Goal: Task Accomplishment & Management: Complete application form

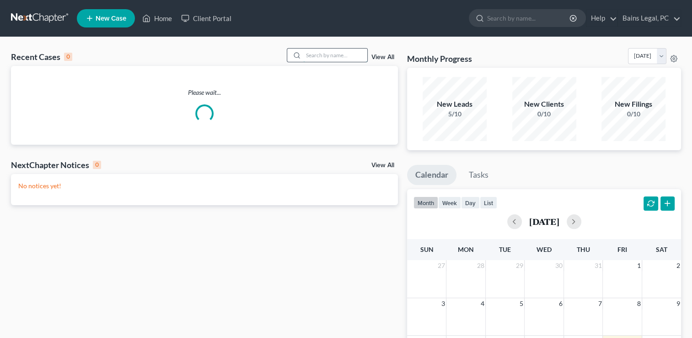
click at [331, 55] on input "search" at bounding box center [335, 54] width 64 height 13
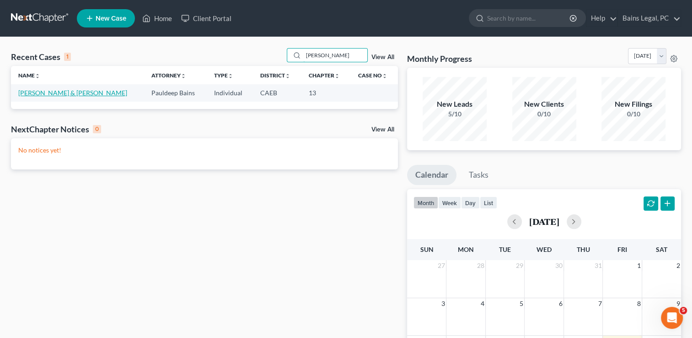
type input "[PERSON_NAME]"
click at [48, 94] on link "[PERSON_NAME] & [PERSON_NAME]" at bounding box center [72, 93] width 109 height 8
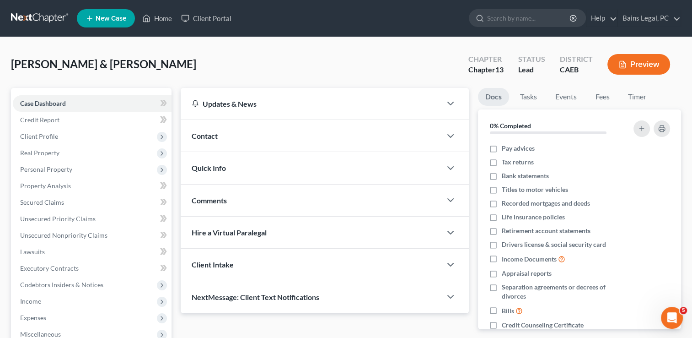
click at [256, 56] on div "[PERSON_NAME] & [PERSON_NAME] Upgraded Chapter Chapter 13 Status Lead District …" at bounding box center [346, 68] width 670 height 40
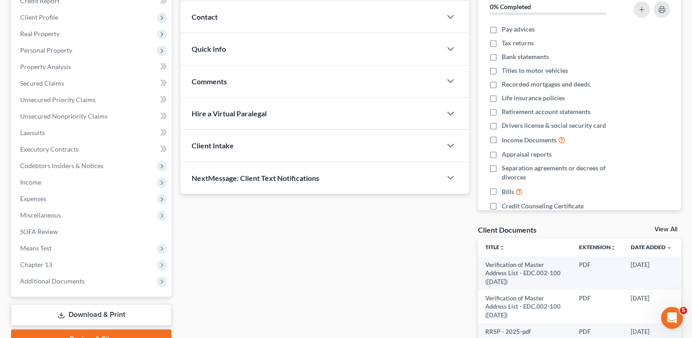
scroll to position [183, 0]
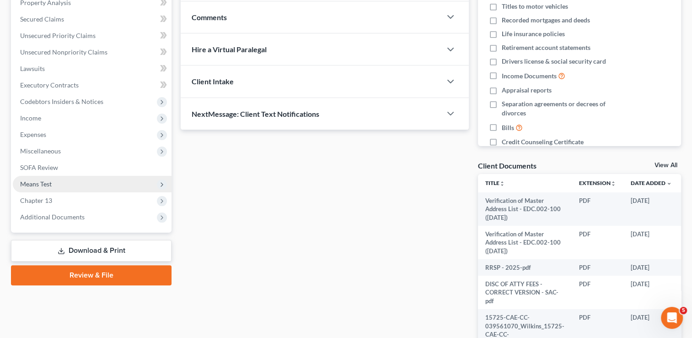
click at [45, 184] on span "Means Test" at bounding box center [36, 184] width 32 height 8
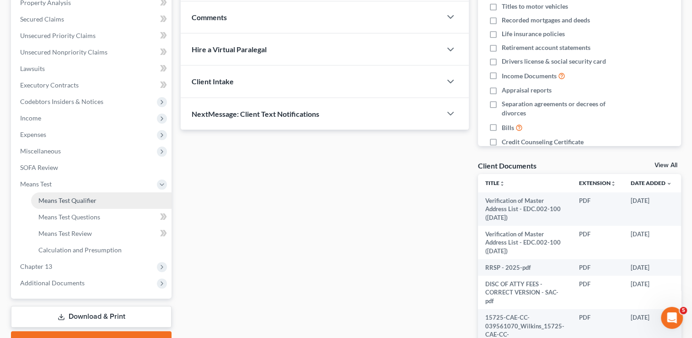
click at [59, 198] on span "Means Test Qualifier" at bounding box center [67, 200] width 58 height 8
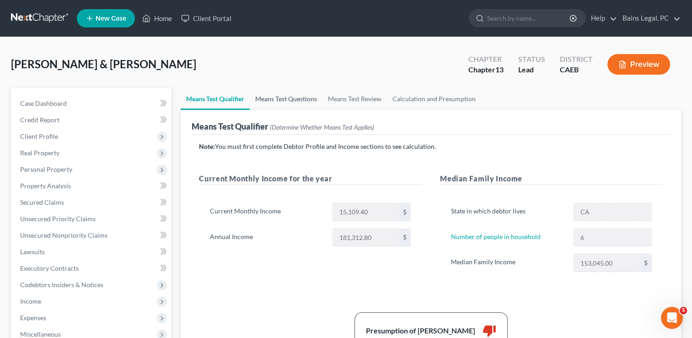
click at [280, 91] on link "Means Test Questions" at bounding box center [286, 99] width 73 height 22
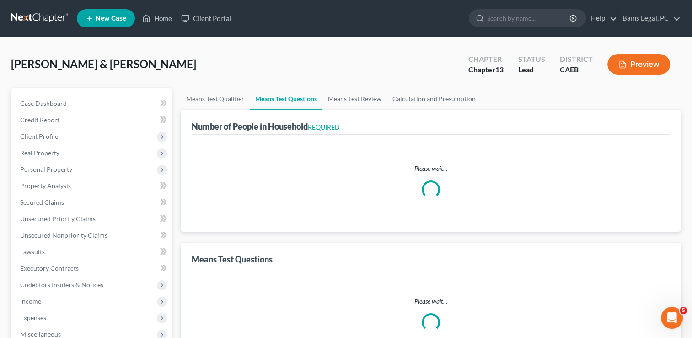
select select "0"
select select "60"
select select "0"
select select "60"
select select "1"
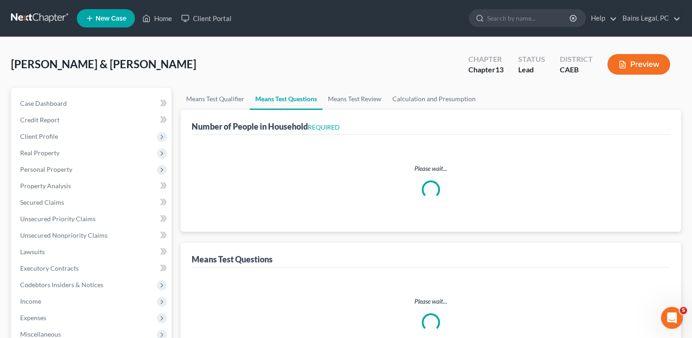
select select "60"
select select "6"
select select "3"
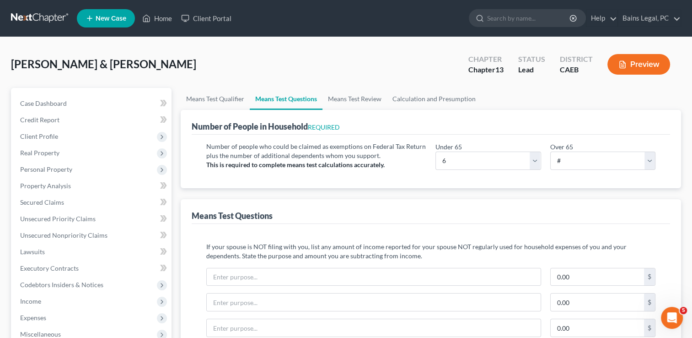
click at [355, 60] on div "[PERSON_NAME] & [PERSON_NAME] Upgraded Chapter Chapter 13 Status Lead District …" at bounding box center [346, 68] width 670 height 40
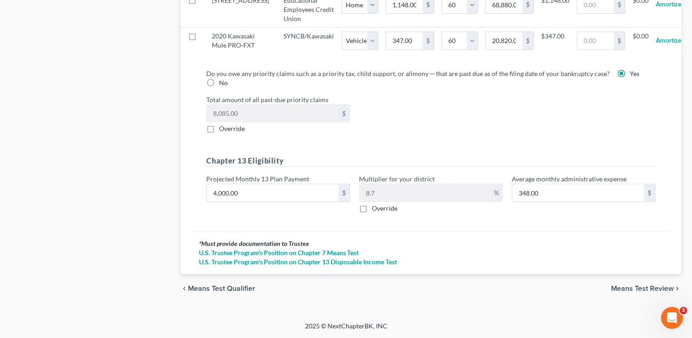
scroll to position [1048, 0]
click at [279, 180] on label "Projected Monthly 13 Plan Payment" at bounding box center [257, 179] width 103 height 10
click at [279, 188] on input "4,000.00" at bounding box center [273, 192] width 132 height 17
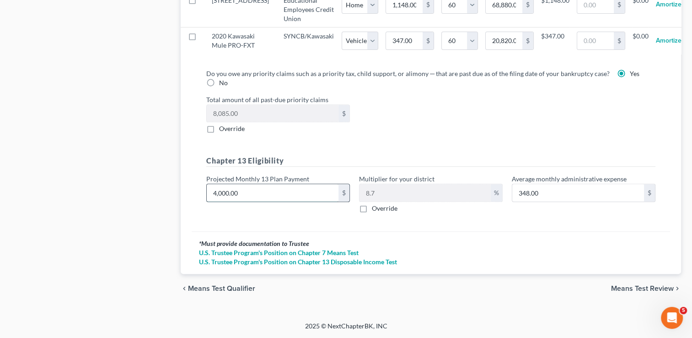
type input "3"
type input "0.26"
type input "30"
type input "2.61"
type input "300"
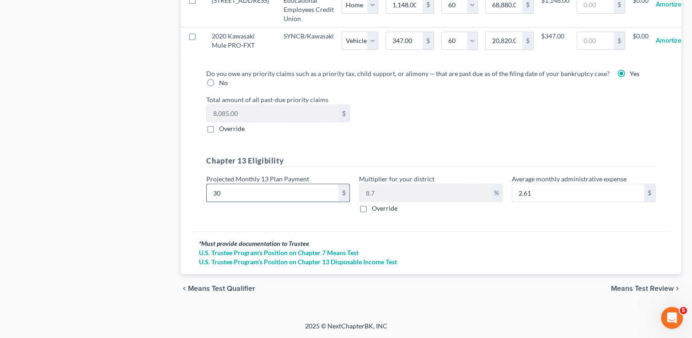
type input "26.10"
type input "3000"
type input "260.99"
type input "3,000"
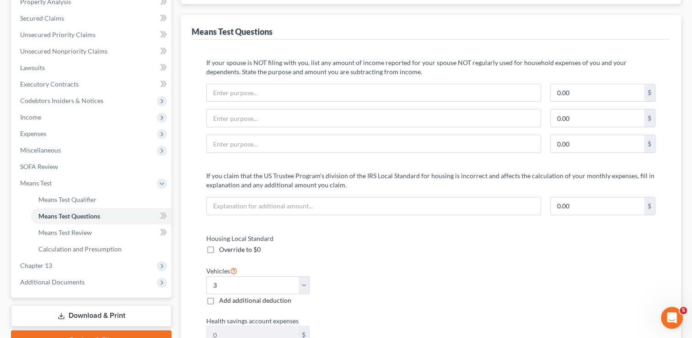
scroll to position [152, 0]
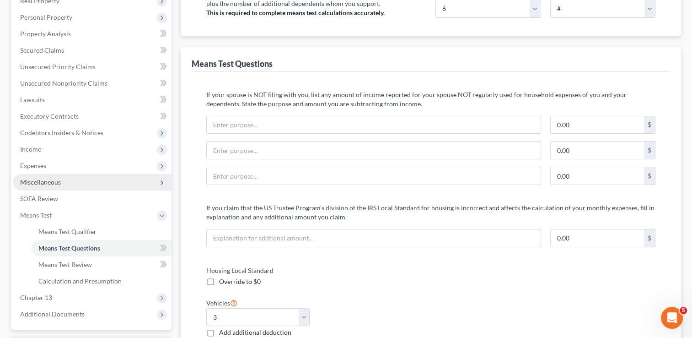
click at [75, 185] on span "Miscellaneous" at bounding box center [92, 182] width 159 height 16
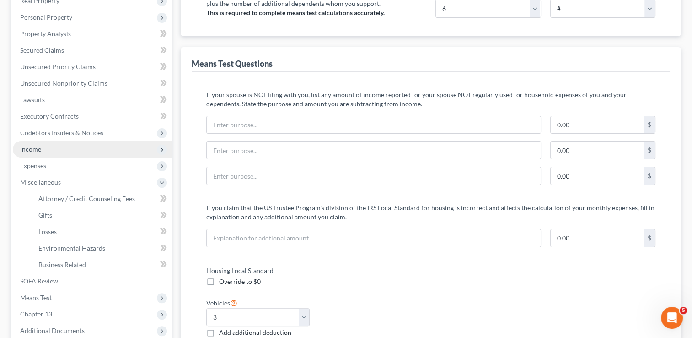
click at [51, 155] on span "Income" at bounding box center [92, 149] width 159 height 16
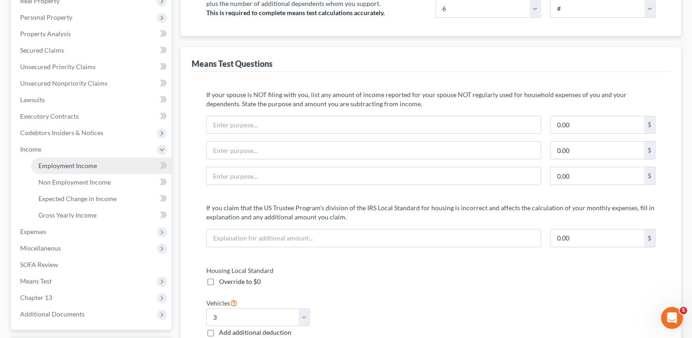
click at [54, 163] on span "Employment Income" at bounding box center [67, 165] width 59 height 8
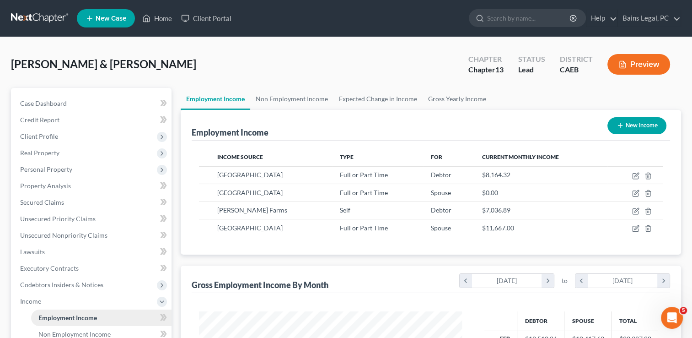
scroll to position [163, 281]
click at [190, 75] on div "[PERSON_NAME] & [PERSON_NAME] Upgraded Chapter Chapter 13 Status Lead District …" at bounding box center [346, 68] width 670 height 40
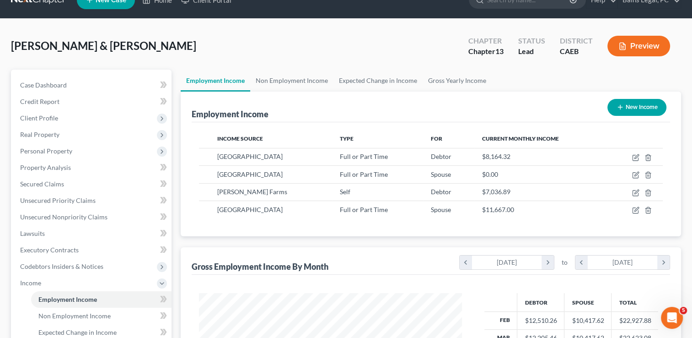
scroll to position [91, 0]
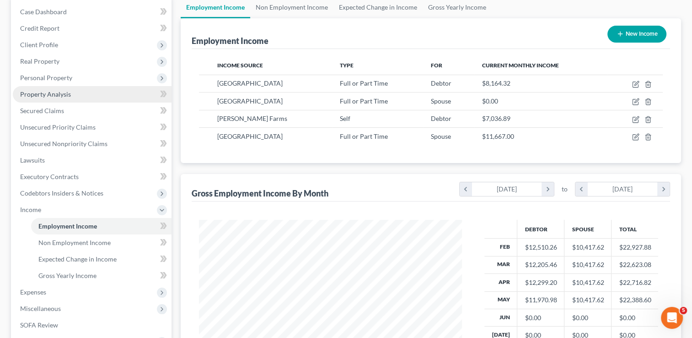
click at [41, 91] on span "Property Analysis" at bounding box center [45, 94] width 51 height 8
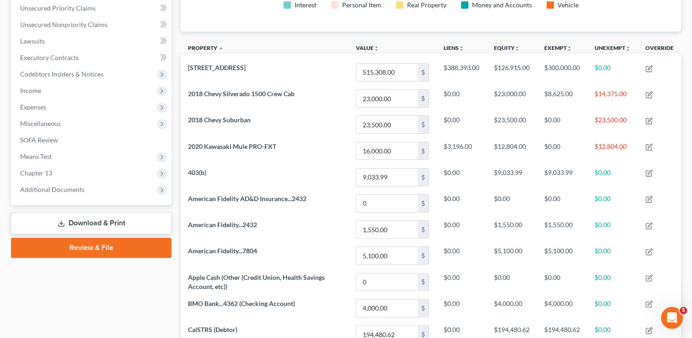
scroll to position [207, 0]
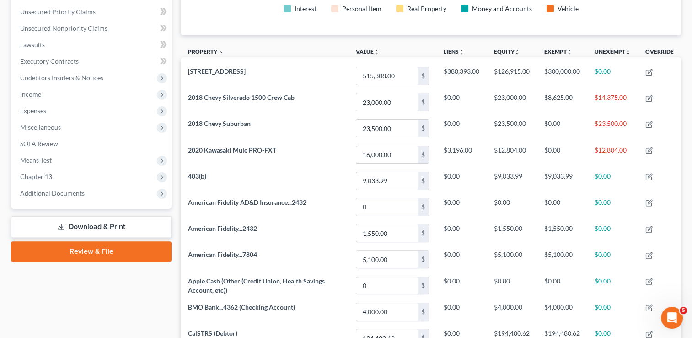
click at [90, 227] on link "Download & Print" at bounding box center [91, 226] width 161 height 21
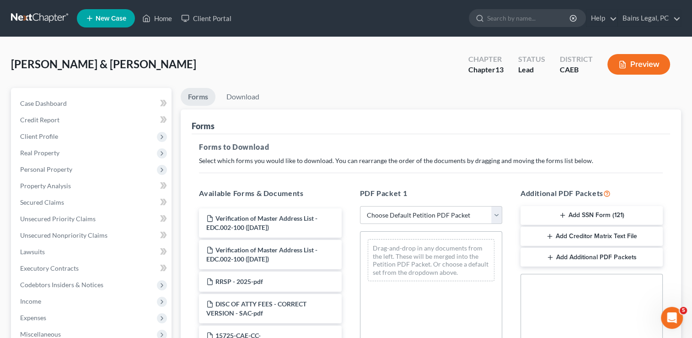
click at [392, 180] on div "PDF Packet 1 Choose Default Petition PDF Packet Complete Bankruptcy Petition (a…" at bounding box center [431, 335] width 161 height 310
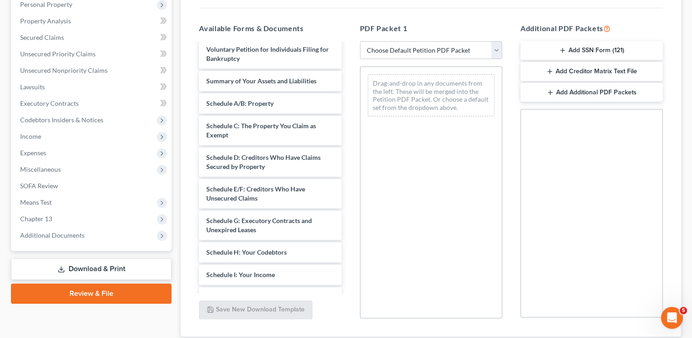
scroll to position [226, 0]
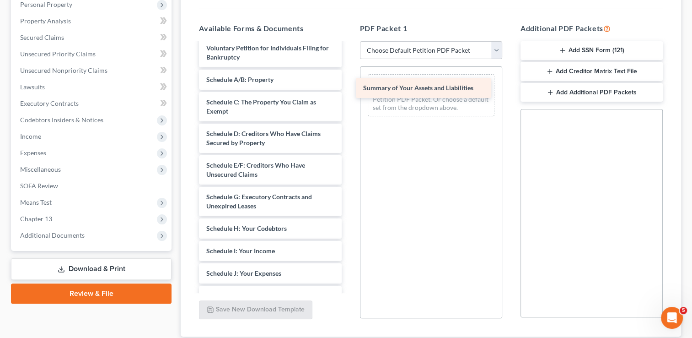
drag, startPoint x: 281, startPoint y: 79, endPoint x: 438, endPoint y: 88, distance: 157.1
click at [349, 88] on div "Summary of Your Assets and Liabilities Verification of Master Address List - ED…" at bounding box center [270, 162] width 157 height 691
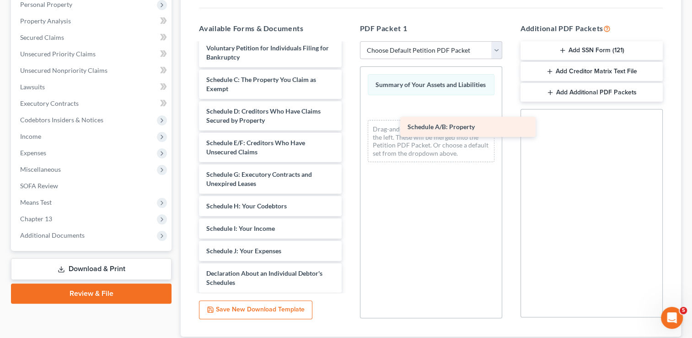
drag, startPoint x: 282, startPoint y: 77, endPoint x: 483, endPoint y: 125, distance: 206.9
click at [349, 125] on div "Schedule A/B: Property Verification of Master Address List - EDC.002-100 ([DATE…" at bounding box center [270, 151] width 157 height 669
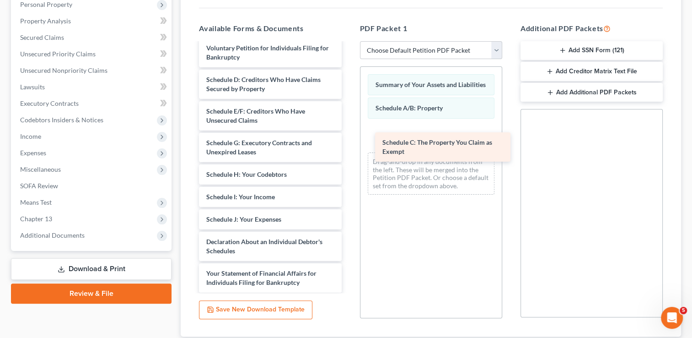
drag, startPoint x: 303, startPoint y: 78, endPoint x: 479, endPoint y: 142, distance: 187.2
click at [349, 142] on div "Schedule C: The Property You Claim as Exempt Verification of Master Address Lis…" at bounding box center [270, 135] width 157 height 637
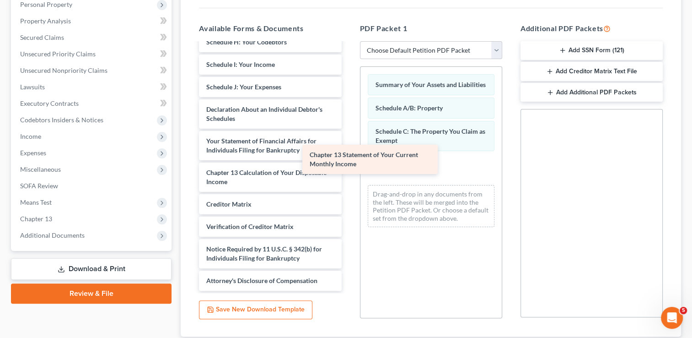
scroll to position [359, 0]
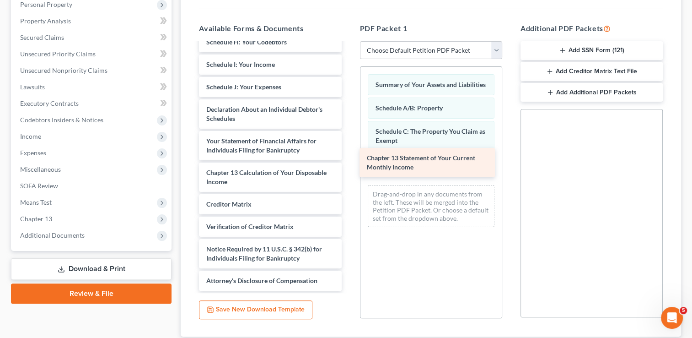
drag, startPoint x: 270, startPoint y: 140, endPoint x: 430, endPoint y: 158, distance: 161.5
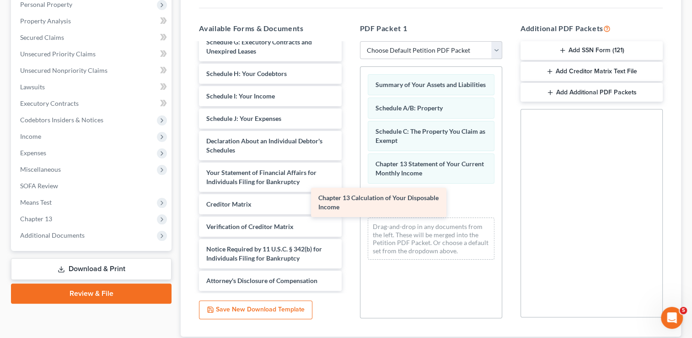
scroll to position [327, 0]
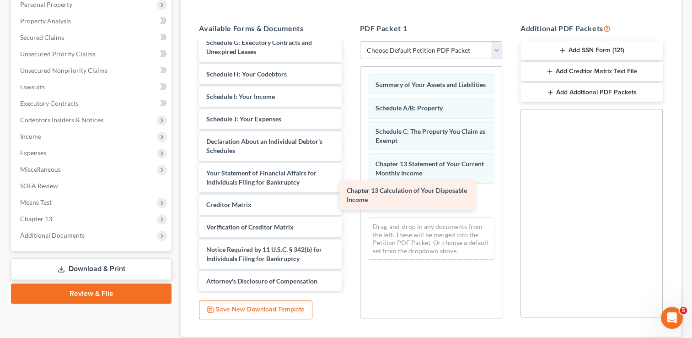
drag, startPoint x: 259, startPoint y: 174, endPoint x: 399, endPoint y: 193, distance: 141.7
click at [349, 193] on div "Chapter 13 Calculation of Your Disposable Income Verification of Master Address…" at bounding box center [270, 4] width 157 height 574
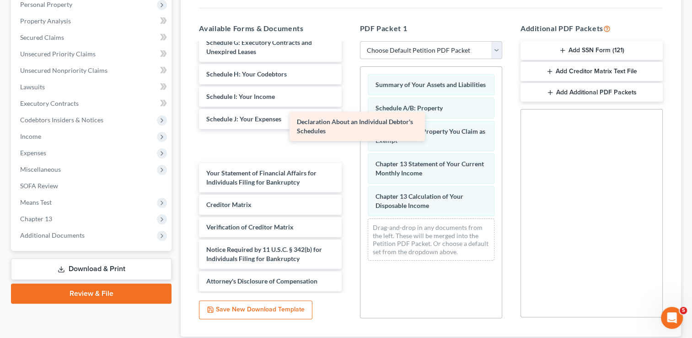
scroll to position [0, 0]
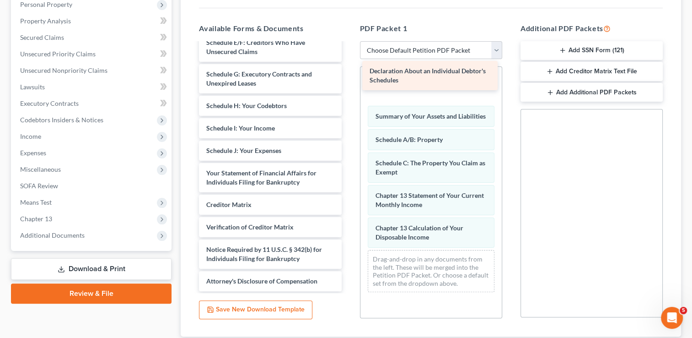
drag, startPoint x: 252, startPoint y: 146, endPoint x: 415, endPoint y: 76, distance: 177.5
click at [349, 76] on div "Declaration About an Individual Debtor's Schedules Verification of Master Addre…" at bounding box center [270, 19] width 157 height 542
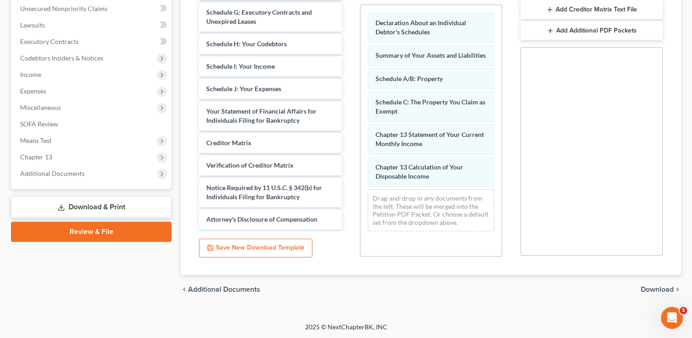
click at [655, 283] on div "chevron_left Additional Documents Download chevron_right" at bounding box center [431, 288] width 500 height 29
click at [655, 291] on span "Download" at bounding box center [657, 288] width 33 height 7
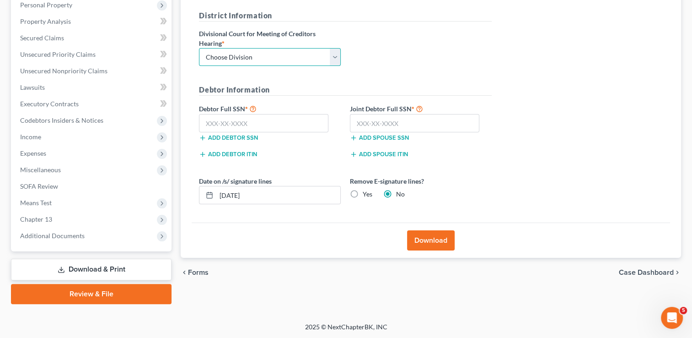
click at [255, 50] on select "Choose Division Fresno Modesto [GEOGRAPHIC_DATA]" at bounding box center [270, 57] width 142 height 18
select select "1"
click at [199, 48] on select "Choose Division Fresno Modesto [GEOGRAPHIC_DATA]" at bounding box center [270, 57] width 142 height 18
click at [280, 123] on input "text" at bounding box center [263, 123] width 129 height 18
type input "564-63-1575"
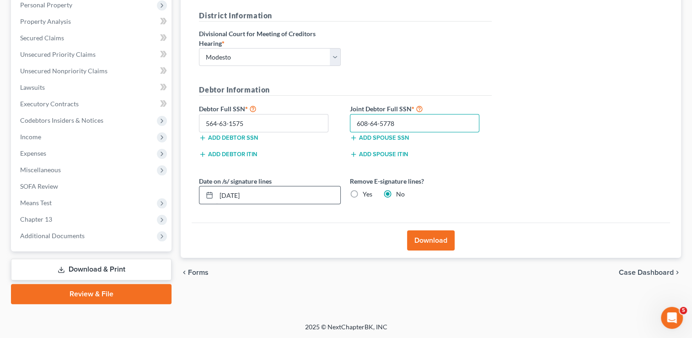
type input "608-64-5778"
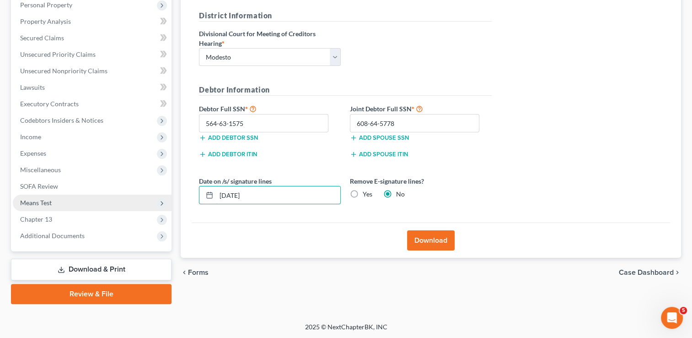
drag, startPoint x: 269, startPoint y: 190, endPoint x: 119, endPoint y: 198, distance: 150.3
click at [119, 198] on div "Petition Navigation Case Dashboard Payments Invoices Payments Payments Credit R…" at bounding box center [345, 114] width 679 height 380
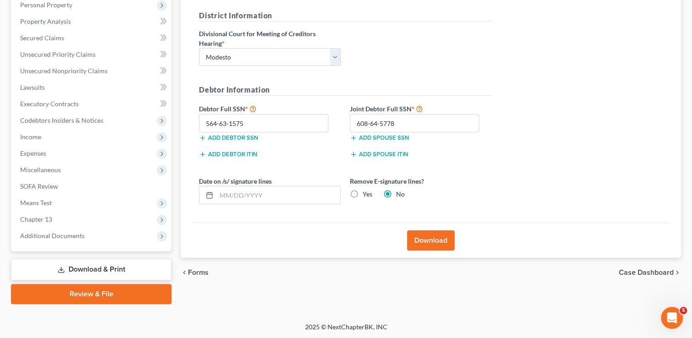
click at [363, 197] on label "Yes" at bounding box center [368, 193] width 10 height 9
click at [366, 195] on input "Yes" at bounding box center [369, 192] width 6 height 6
radio input "true"
radio input "false"
click at [436, 241] on button "Download" at bounding box center [431, 240] width 48 height 20
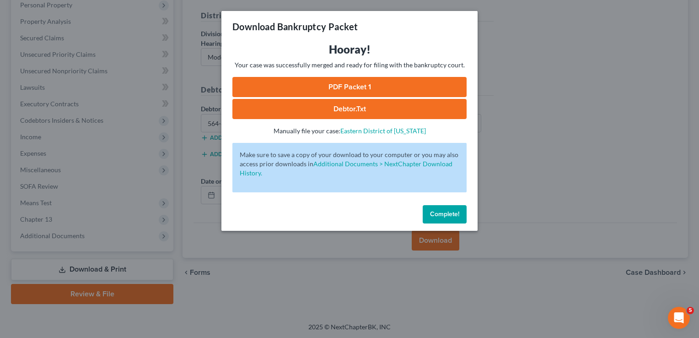
click at [367, 91] on link "PDF Packet 1" at bounding box center [349, 87] width 234 height 20
click at [452, 213] on span "Complete!" at bounding box center [444, 214] width 29 height 8
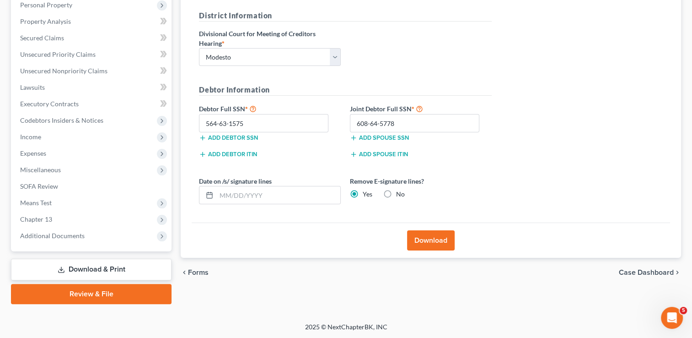
click at [179, 187] on div "Forms Download Forms Forms to Download Select which forms you would like to dow…" at bounding box center [431, 114] width 510 height 380
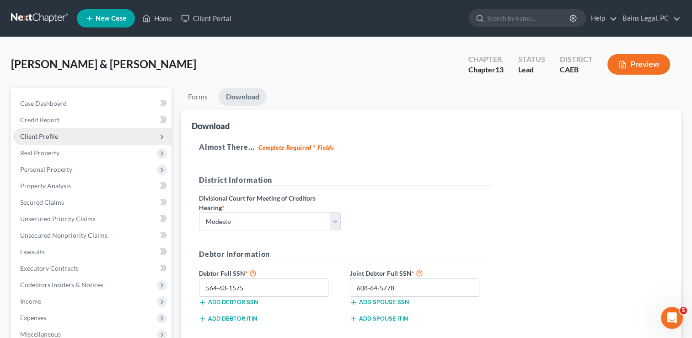
click at [38, 131] on span "Client Profile" at bounding box center [92, 136] width 159 height 16
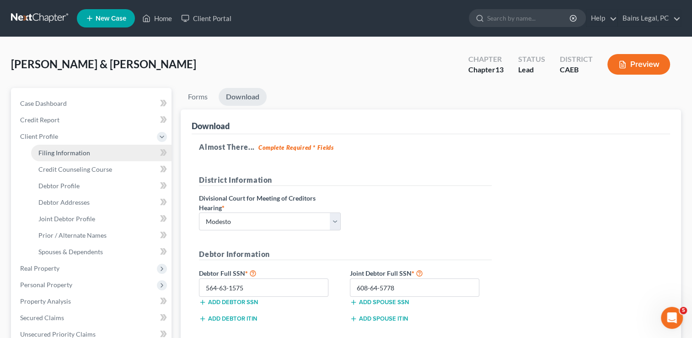
click at [65, 154] on span "Filing Information" at bounding box center [64, 153] width 52 height 8
select select "1"
select select "3"
select select "4"
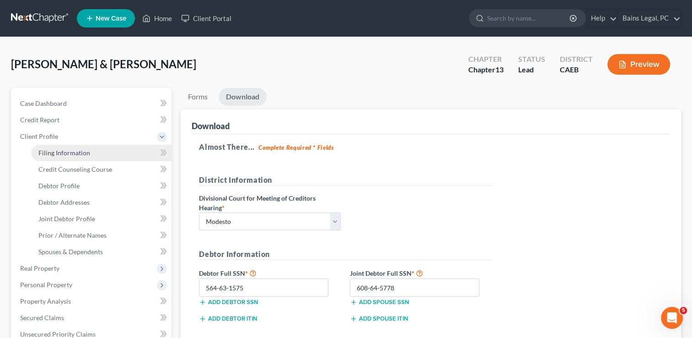
select select "1"
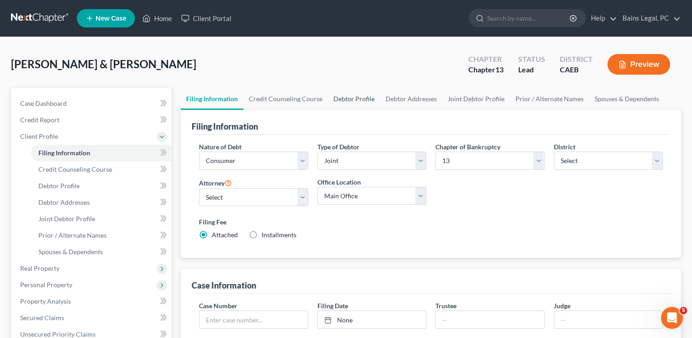
click at [349, 98] on link "Debtor Profile" at bounding box center [354, 99] width 52 height 22
select select "1"
select select "5"
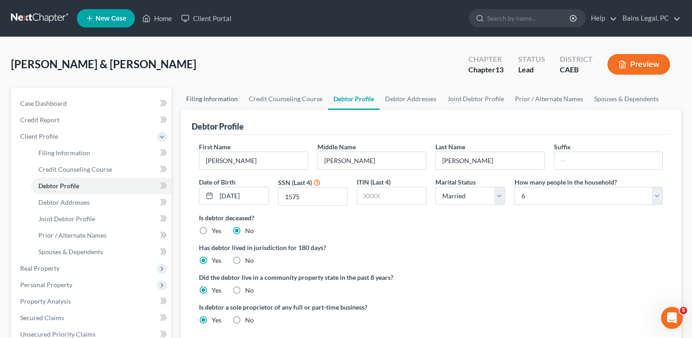
click at [207, 97] on link "Filing Information" at bounding box center [212, 99] width 63 height 22
select select "1"
select select "3"
select select "8"
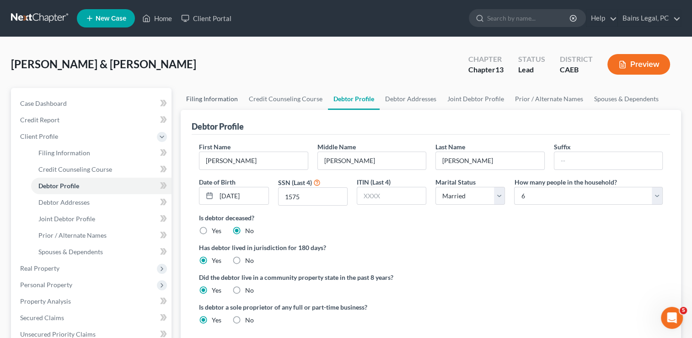
select select "0"
select select "4"
select select "1"
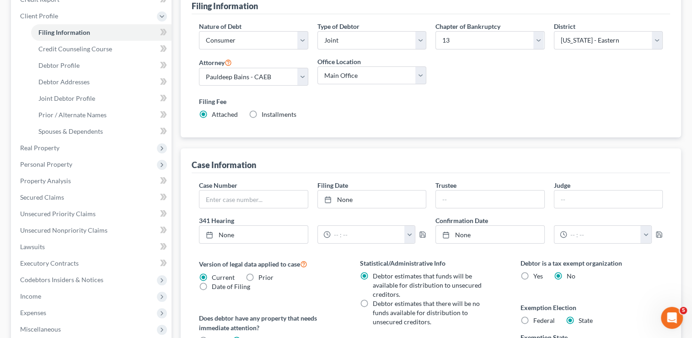
scroll to position [165, 0]
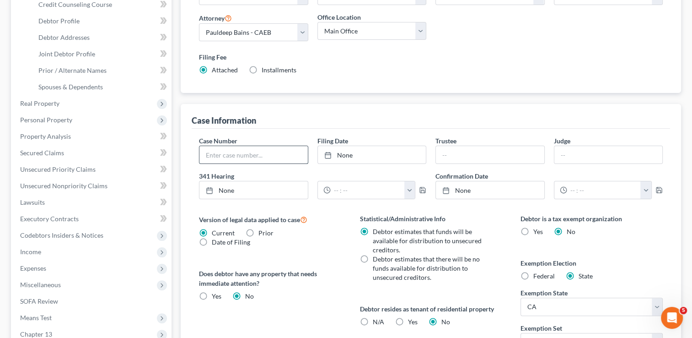
click at [265, 156] on input "text" at bounding box center [253, 154] width 108 height 17
type input "25-12172"
type input "[DATE]"
click at [382, 156] on link "[DATE]" at bounding box center [372, 154] width 108 height 17
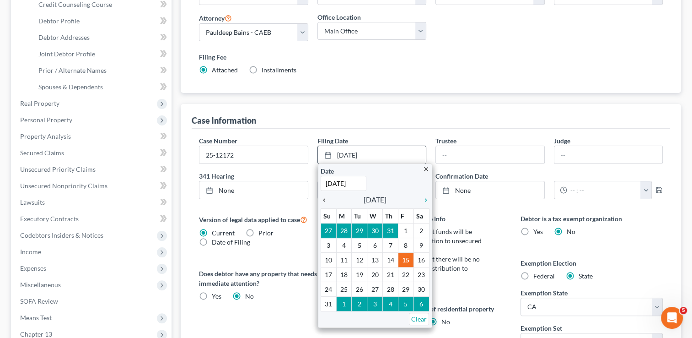
click at [327, 199] on icon "chevron_left" at bounding box center [327, 199] width 12 height 7
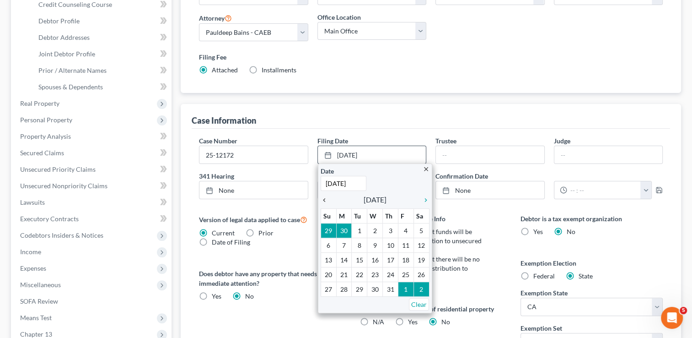
click at [327, 199] on icon "chevron_left" at bounding box center [327, 199] width 12 height 7
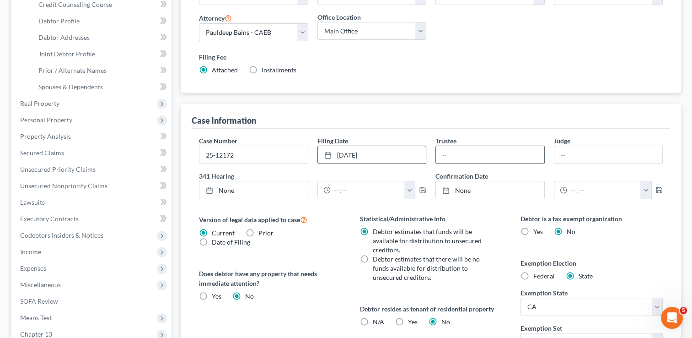
click at [450, 149] on input "text" at bounding box center [490, 154] width 108 height 17
type input "[PERSON_NAME]"
click at [462, 106] on div "Case Information" at bounding box center [431, 116] width 478 height 25
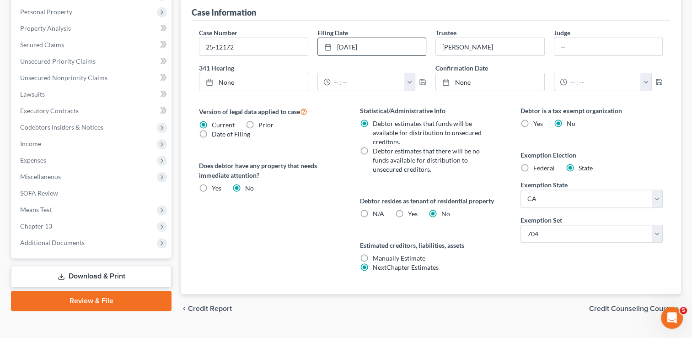
scroll to position [218, 0]
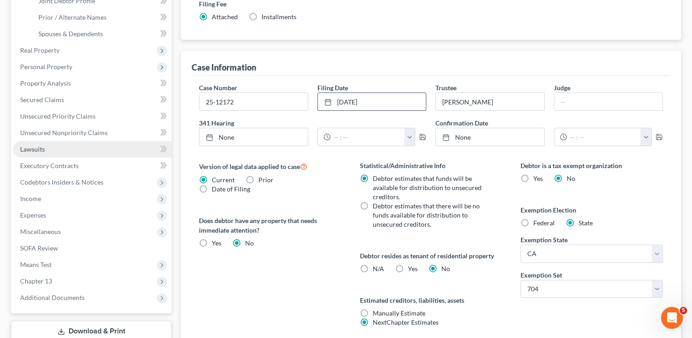
click at [49, 144] on link "Lawsuits" at bounding box center [92, 149] width 159 height 16
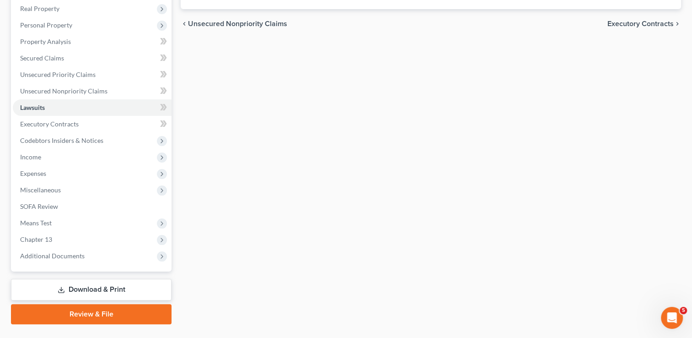
scroll to position [164, 0]
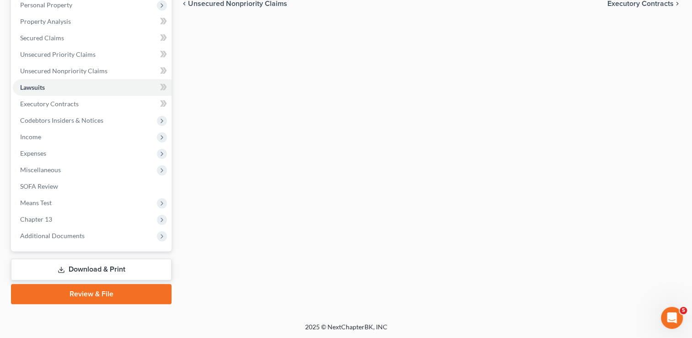
click at [56, 263] on link "Download & Print" at bounding box center [91, 268] width 161 height 21
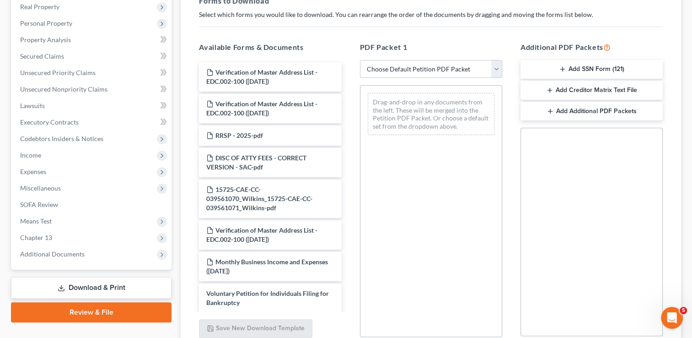
scroll to position [146, 0]
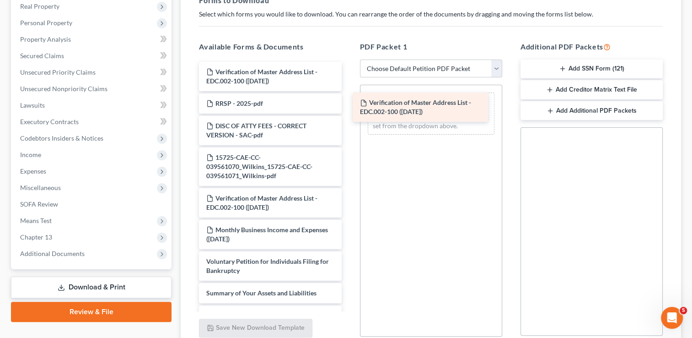
drag, startPoint x: 290, startPoint y: 80, endPoint x: 443, endPoint y: 111, distance: 156.9
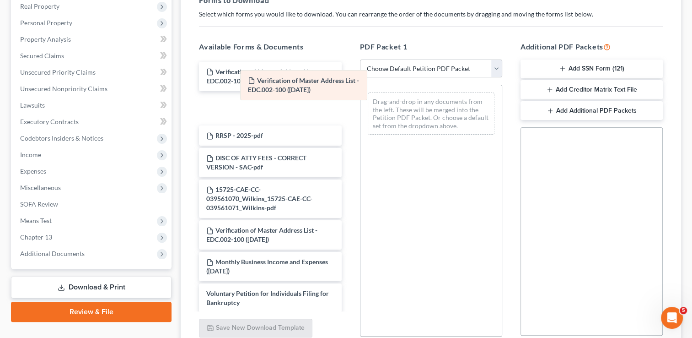
drag, startPoint x: 384, startPoint y: 104, endPoint x: 257, endPoint y: 82, distance: 129.0
click at [360, 85] on div "Verification of Master Address List - EDC.002-100 ([DATE]) Verification of Mast…" at bounding box center [430, 113] width 141 height 57
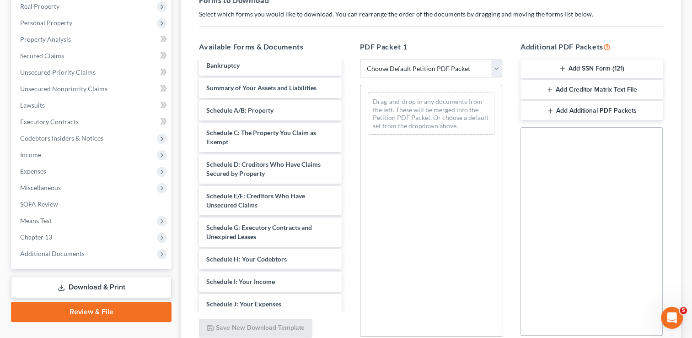
scroll to position [246, 0]
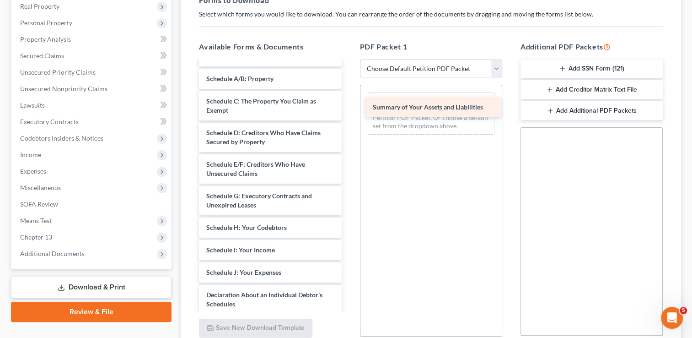
drag, startPoint x: 270, startPoint y: 72, endPoint x: 437, endPoint y: 102, distance: 169.0
click at [349, 102] on div "Summary of Your Assets and Liabilities Verification of Master Address List - ED…" at bounding box center [270, 161] width 157 height 691
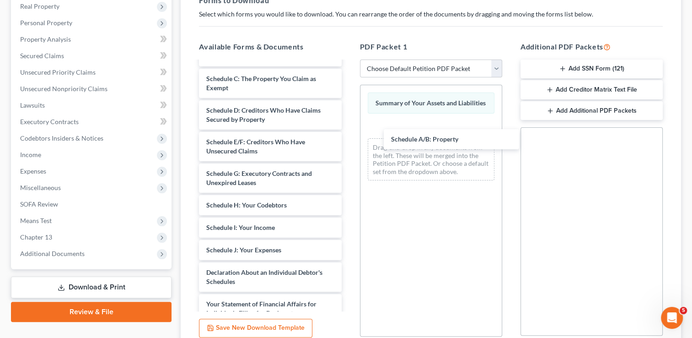
drag, startPoint x: 278, startPoint y: 80, endPoint x: 408, endPoint y: 134, distance: 140.9
click at [349, 142] on div "Schedule A/B: Property Verification of Master Address List - EDC.002-100 ([DATE…" at bounding box center [270, 150] width 157 height 669
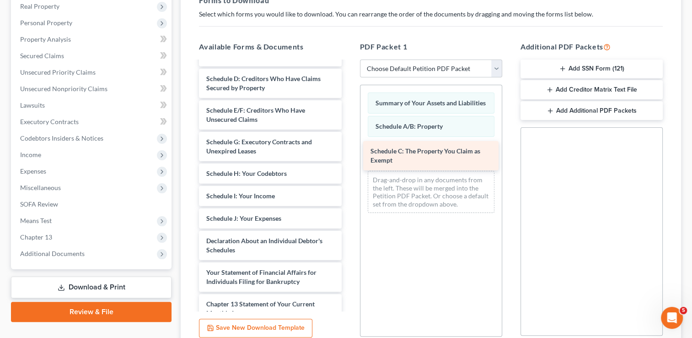
drag, startPoint x: 303, startPoint y: 80, endPoint x: 467, endPoint y: 153, distance: 179.8
click at [349, 153] on div "Schedule C: The Property You Claim as Exempt Verification of Master Address Lis…" at bounding box center [270, 134] width 157 height 637
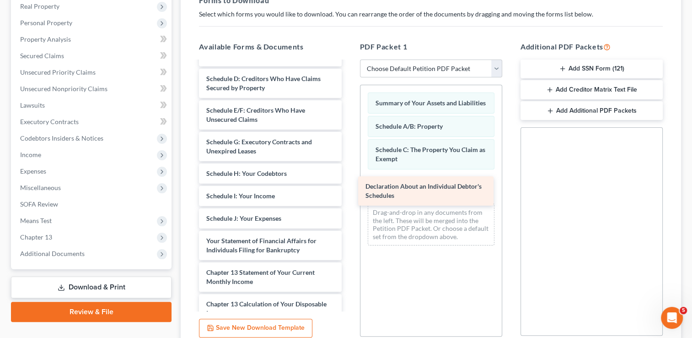
drag, startPoint x: 274, startPoint y: 241, endPoint x: 434, endPoint y: 188, distance: 167.9
click at [349, 188] on div "Declaration About an Individual Debtor's Schedules Verification of Master Addre…" at bounding box center [270, 119] width 157 height 606
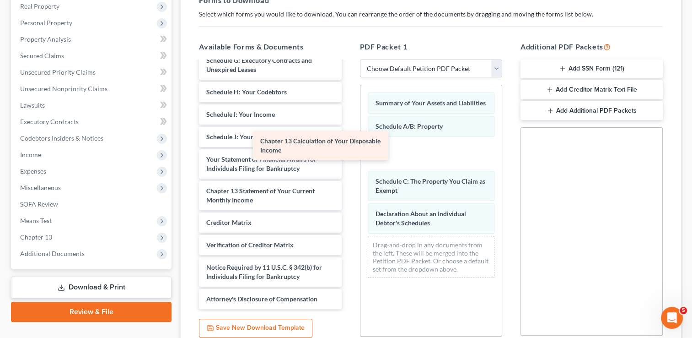
scroll to position [327, 0]
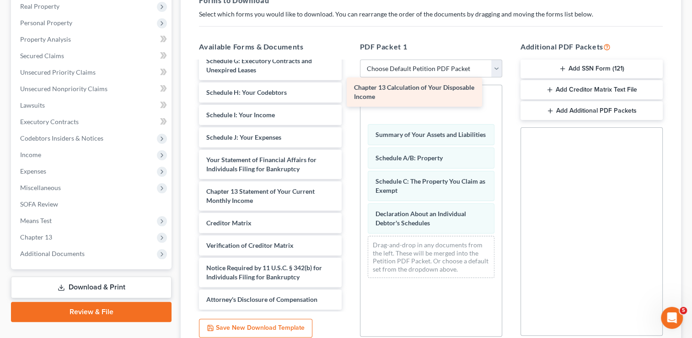
drag, startPoint x: 302, startPoint y: 191, endPoint x: 450, endPoint y: 89, distance: 179.8
click at [349, 89] on div "Chapter 13 Calculation of Your Disposable Income Verification of Master Address…" at bounding box center [270, 22] width 157 height 574
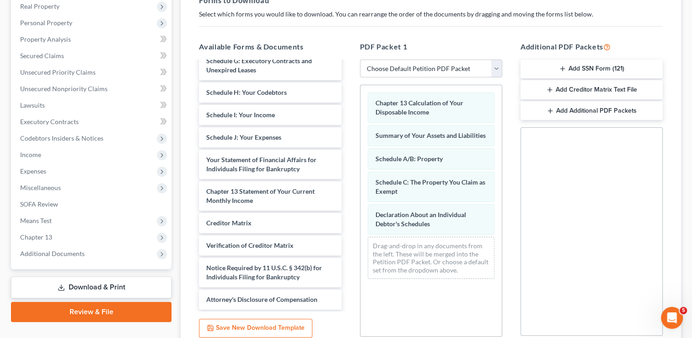
scroll to position [226, 0]
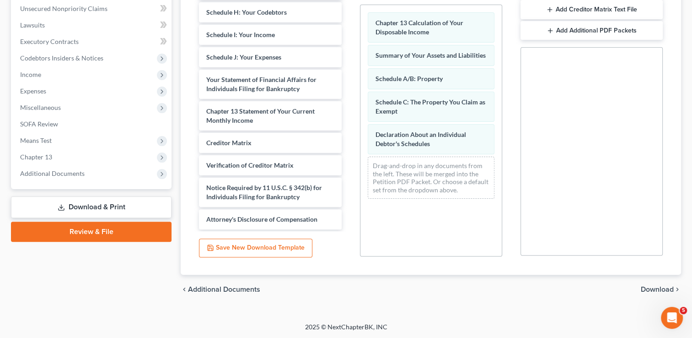
click at [660, 287] on span "Download" at bounding box center [657, 288] width 33 height 7
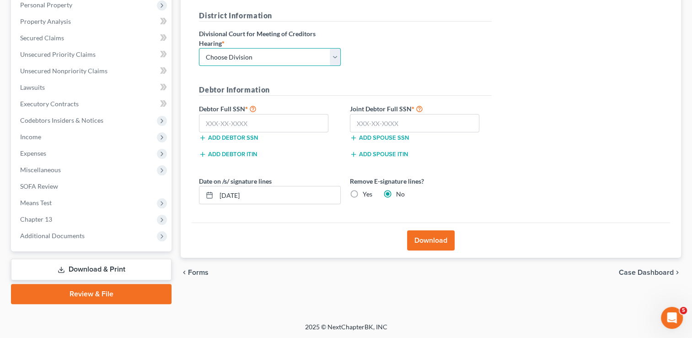
click at [251, 61] on select "Choose Division Fresno Modesto [GEOGRAPHIC_DATA]" at bounding box center [270, 57] width 142 height 18
select select "1"
click at [199, 48] on select "Choose Division Fresno Modesto [GEOGRAPHIC_DATA]" at bounding box center [270, 57] width 142 height 18
click at [256, 119] on input "text" at bounding box center [263, 123] width 129 height 18
click at [296, 127] on input "text" at bounding box center [263, 123] width 129 height 18
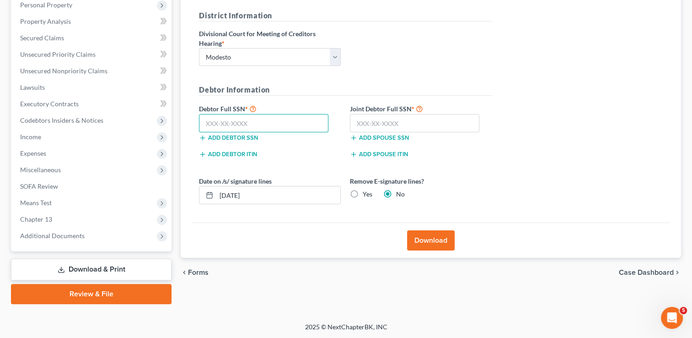
type input "6"
type input "564-63-1575"
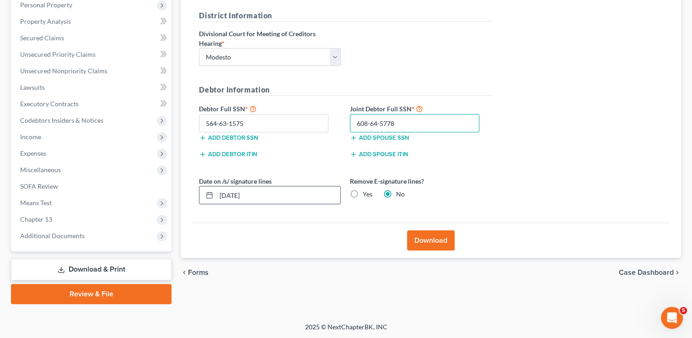
type input "608-64-5778"
drag, startPoint x: 273, startPoint y: 195, endPoint x: 179, endPoint y: 188, distance: 93.6
click at [179, 188] on div "Forms Download Forms Forms to Download Select which forms you would like to dow…" at bounding box center [431, 114] width 510 height 380
click at [363, 193] on label "Yes" at bounding box center [368, 193] width 10 height 9
click at [366, 193] on input "Yes" at bounding box center [369, 192] width 6 height 6
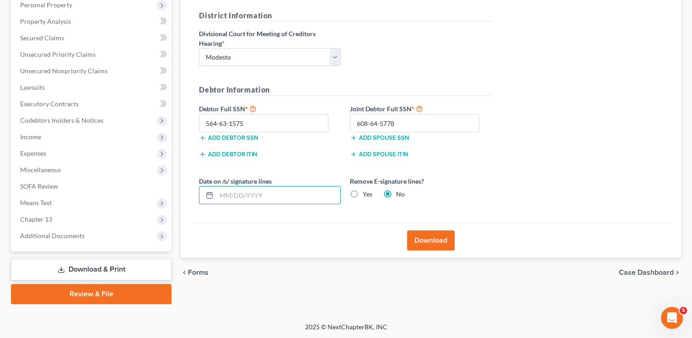
radio input "true"
radio input "false"
click at [429, 238] on button "Download" at bounding box center [431, 240] width 48 height 20
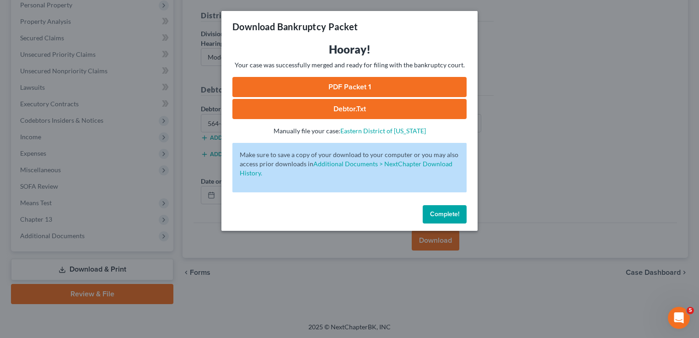
click at [429, 84] on link "PDF Packet 1" at bounding box center [349, 87] width 234 height 20
click at [451, 214] on span "Complete!" at bounding box center [444, 214] width 29 height 8
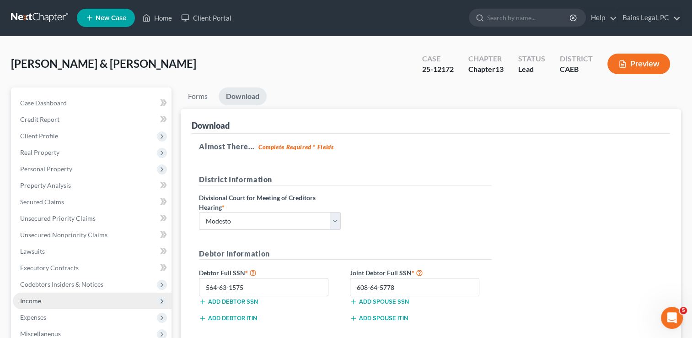
scroll to position [0, 0]
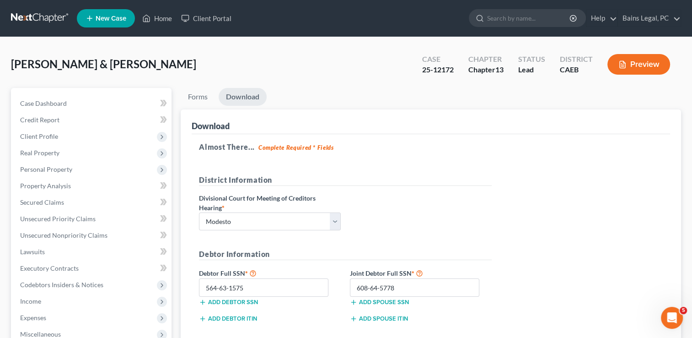
click at [161, 8] on ul "New Case Home Client Portal - No Result - See all results Or Press Enter... Hel…" at bounding box center [379, 18] width 604 height 24
click at [162, 16] on link "Home" at bounding box center [157, 18] width 39 height 16
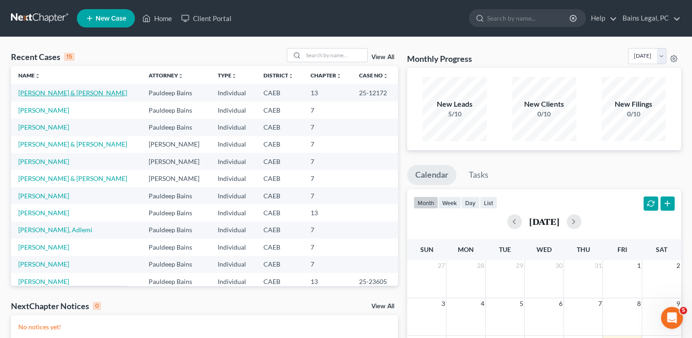
click at [97, 92] on link "[PERSON_NAME] & [PERSON_NAME]" at bounding box center [72, 93] width 109 height 8
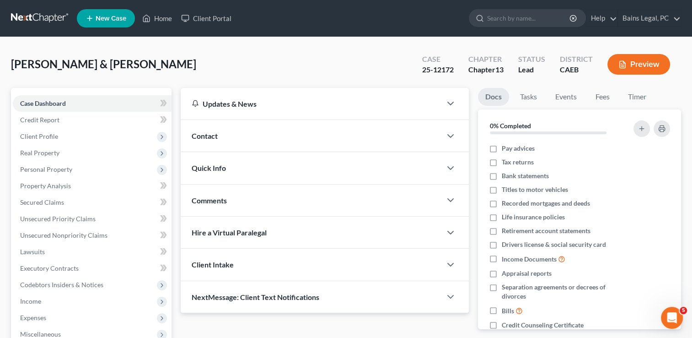
click at [190, 68] on span "[PERSON_NAME] & [PERSON_NAME]" at bounding box center [103, 63] width 185 height 13
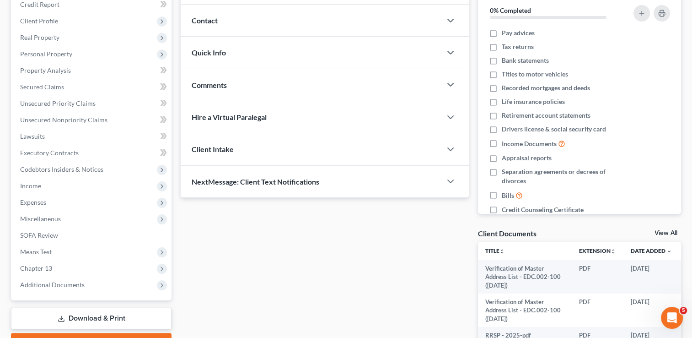
scroll to position [128, 0]
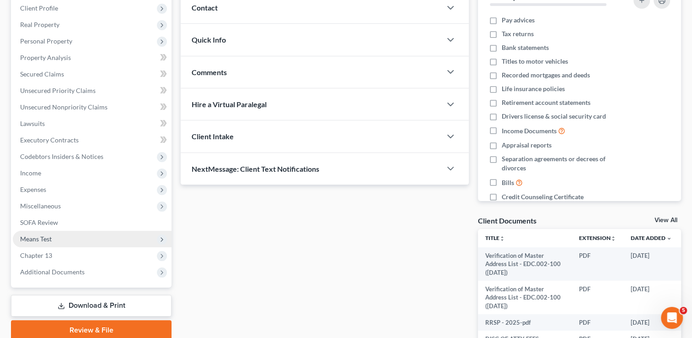
click at [53, 239] on span "Means Test" at bounding box center [92, 239] width 159 height 16
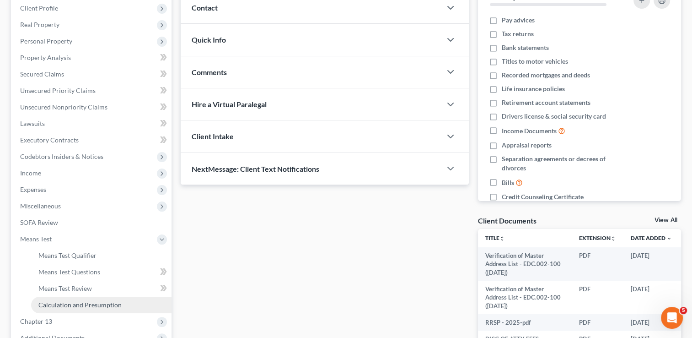
click at [70, 306] on span "Calculation and Presumption" at bounding box center [79, 304] width 83 height 8
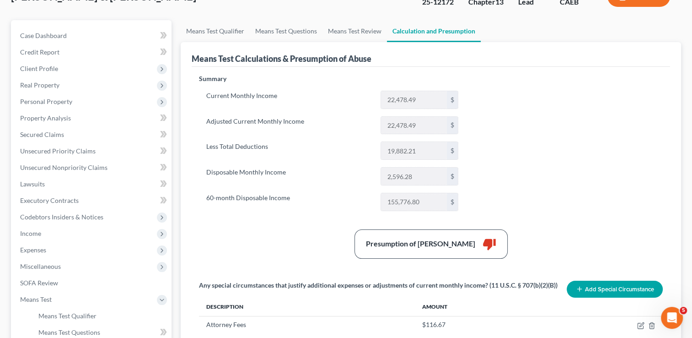
scroll to position [55, 0]
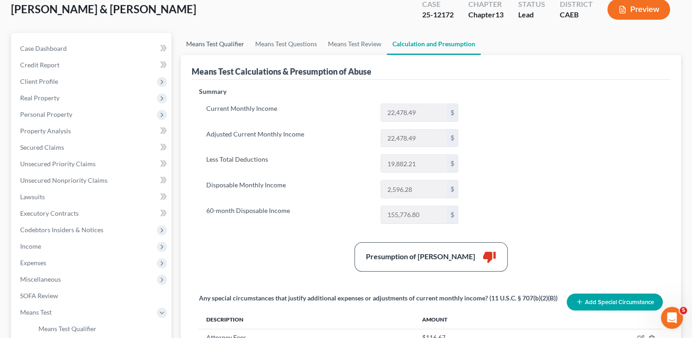
click at [208, 42] on link "Means Test Qualifier" at bounding box center [215, 44] width 69 height 22
